Goal: Task Accomplishment & Management: Manage account settings

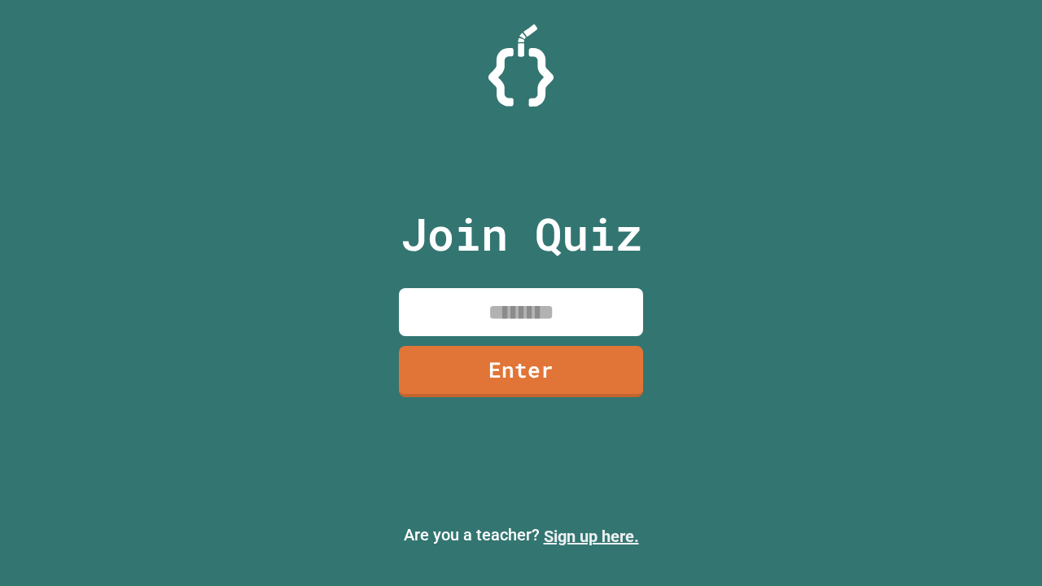
click at [591, 536] on link "Sign up here." at bounding box center [591, 537] width 95 height 20
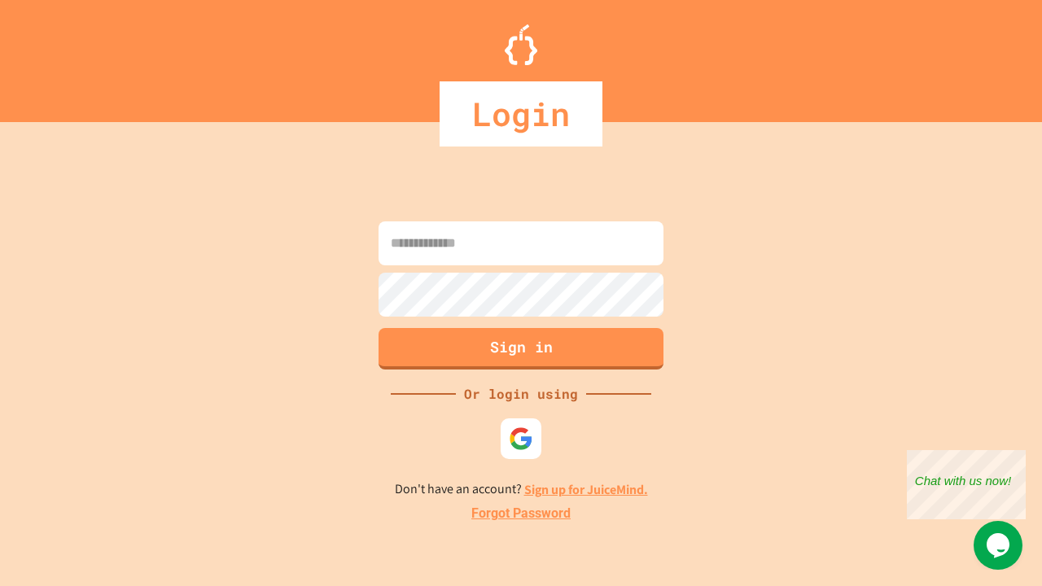
click at [521, 514] on link "Forgot Password" at bounding box center [520, 514] width 99 height 20
